Goal: Check status

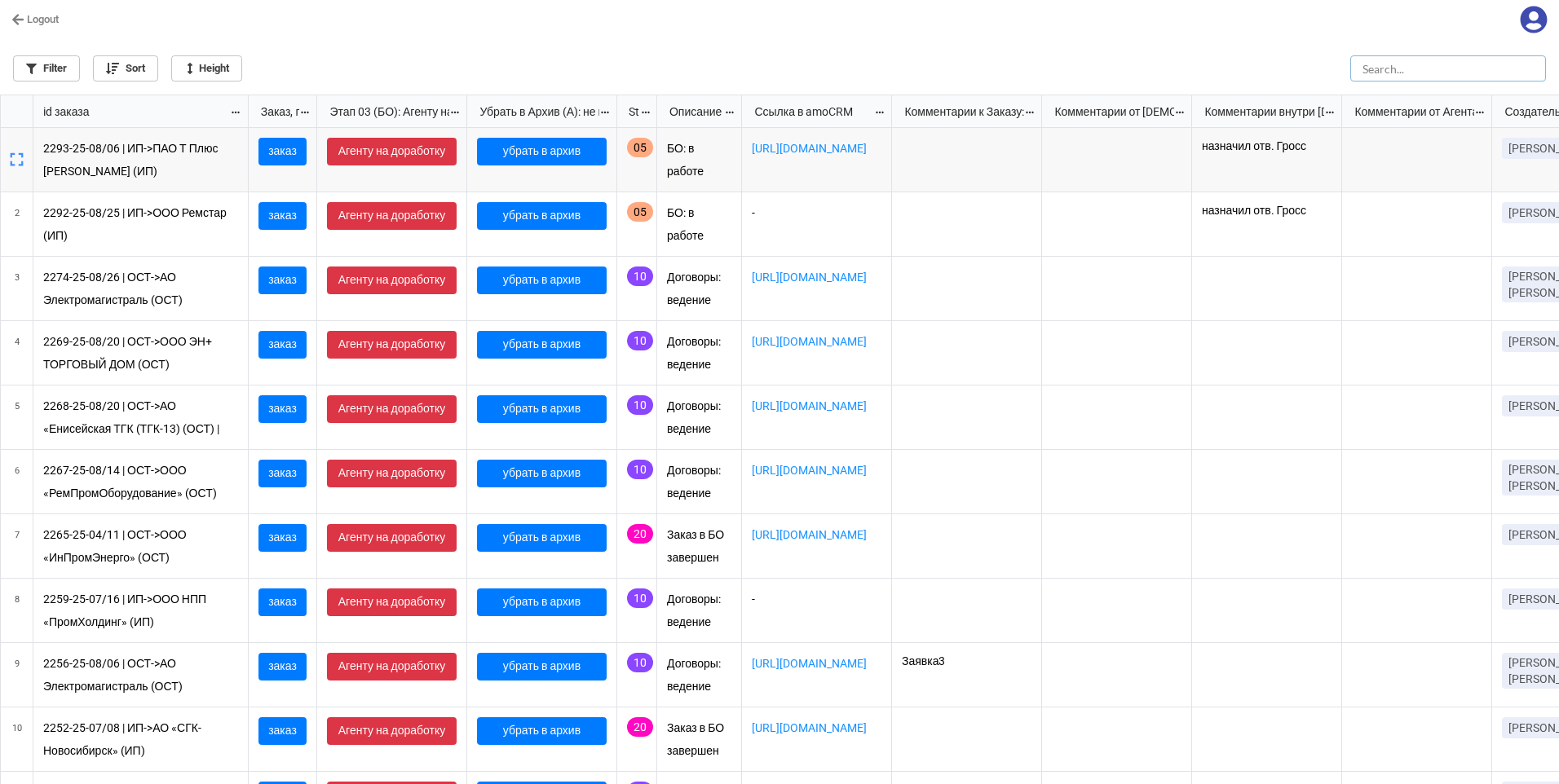
click at [1453, 68] on input "text" at bounding box center [1448, 68] width 196 height 26
type input "2285"
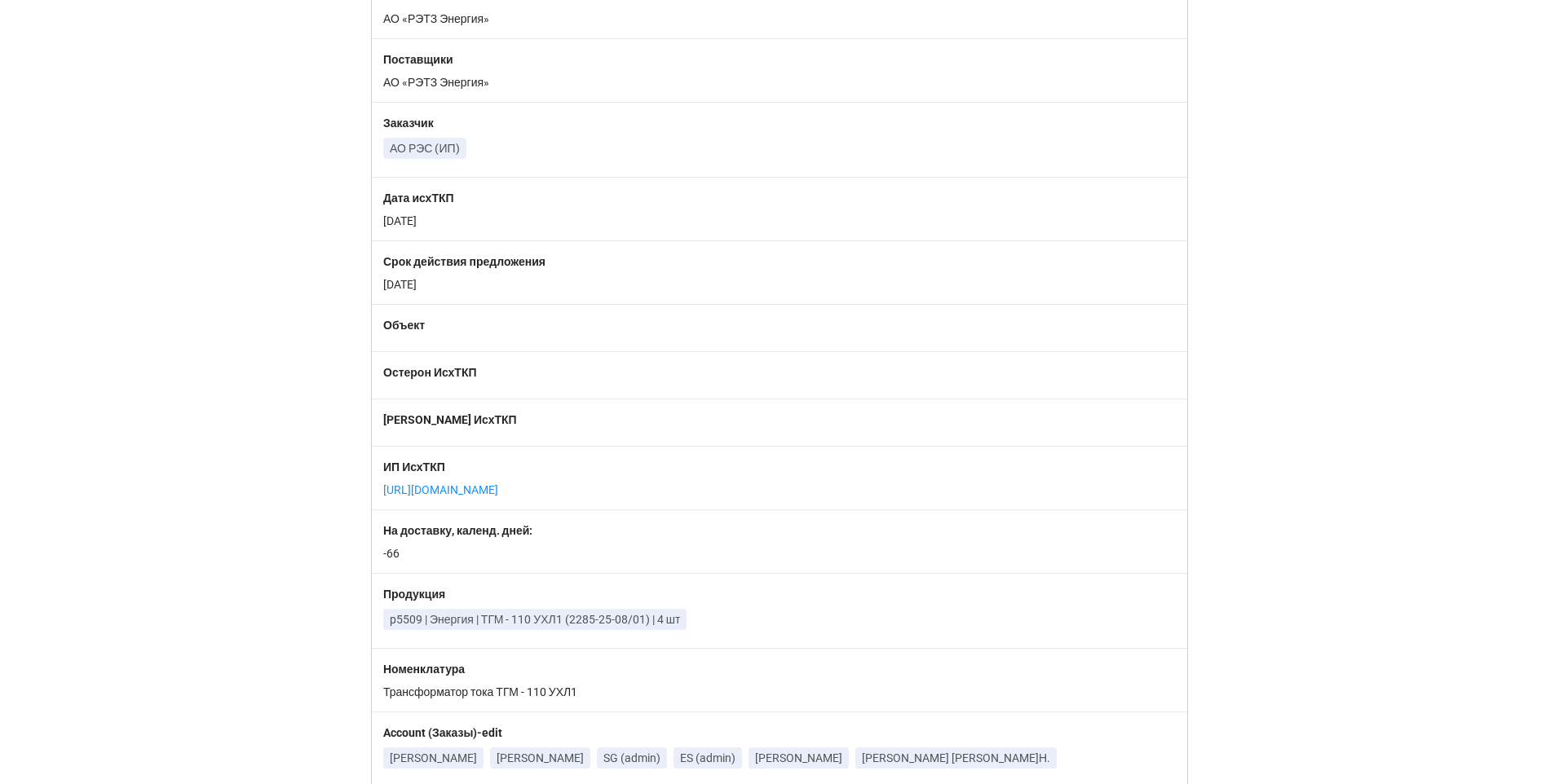
scroll to position [1386, 0]
